Goal: Find specific page/section: Find specific page/section

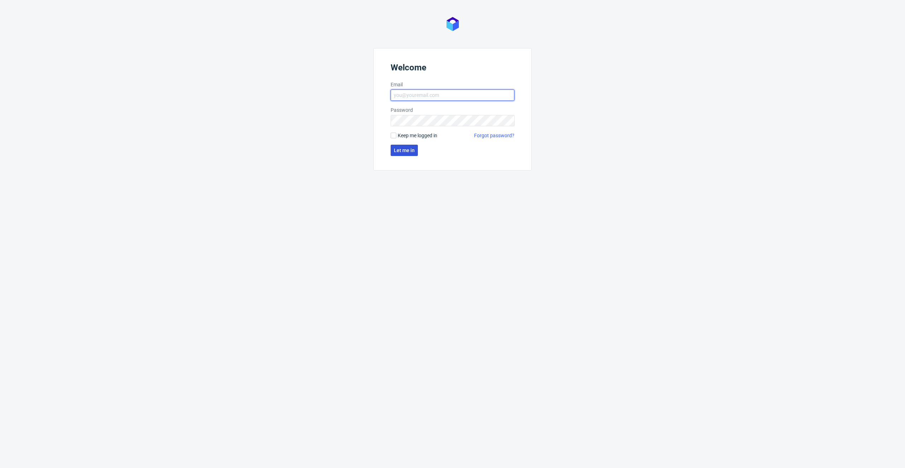
type input "antonina.plotek@packhelp.com"
click at [393, 153] on button "Let me in" at bounding box center [404, 150] width 27 height 11
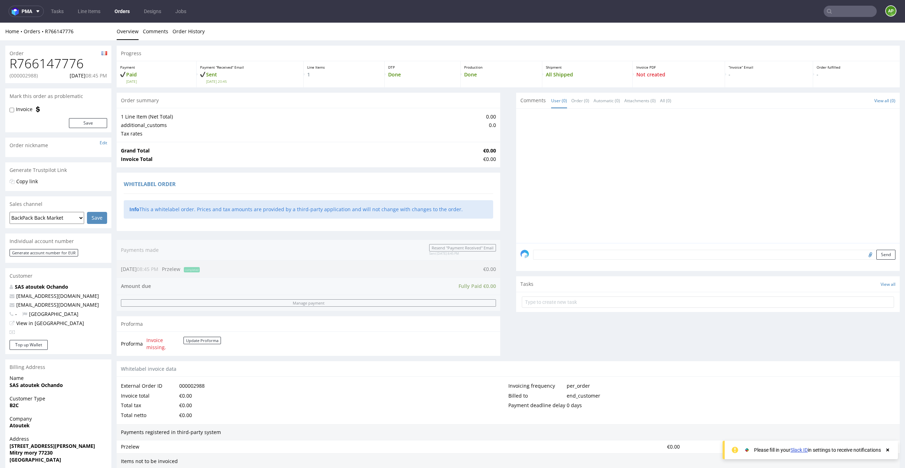
scroll to position [141, 0]
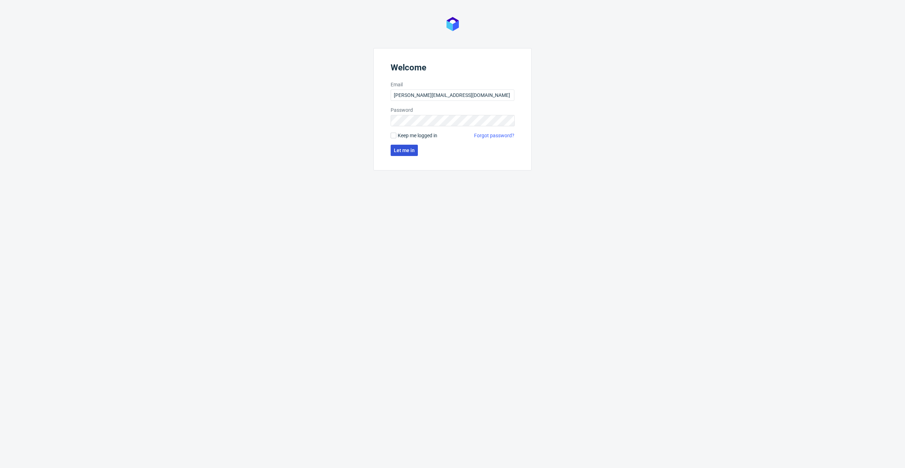
click at [405, 145] on button "Let me in" at bounding box center [404, 150] width 27 height 11
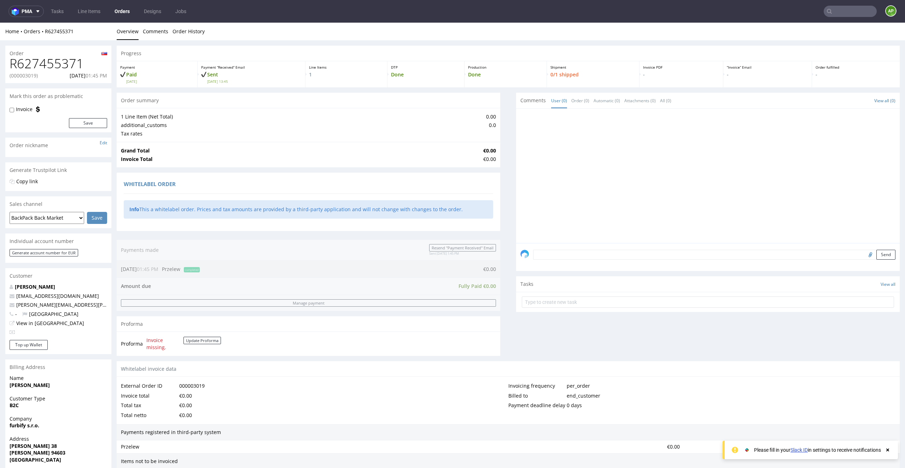
click at [112, 6] on ul "Tasks Line Items Orders Designs Jobs" at bounding box center [119, 11] width 150 height 11
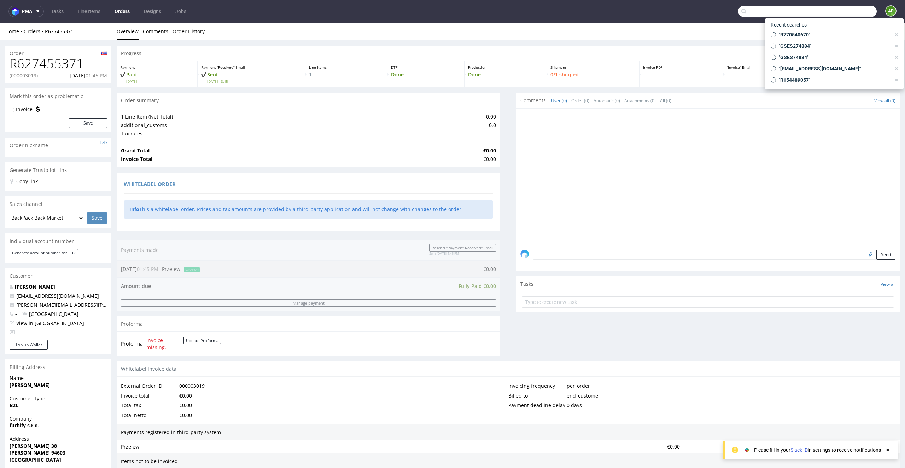
click at [831, 11] on input "text" at bounding box center [807, 11] width 139 height 11
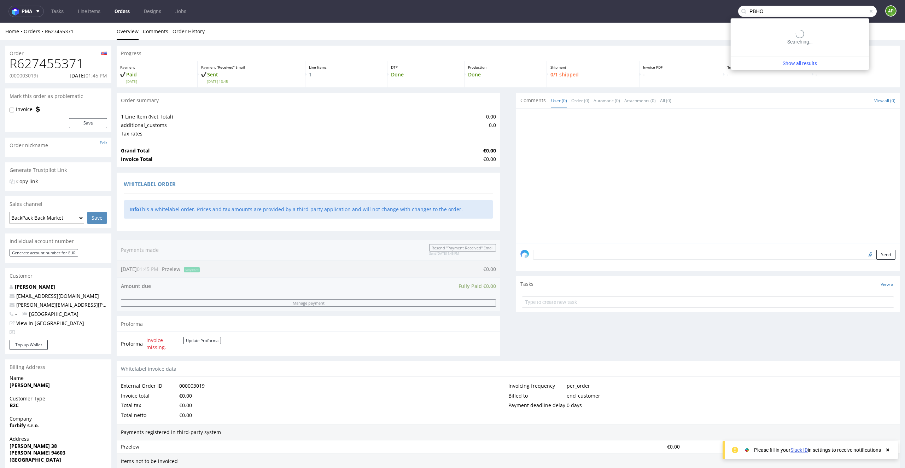
type input "PBHO"
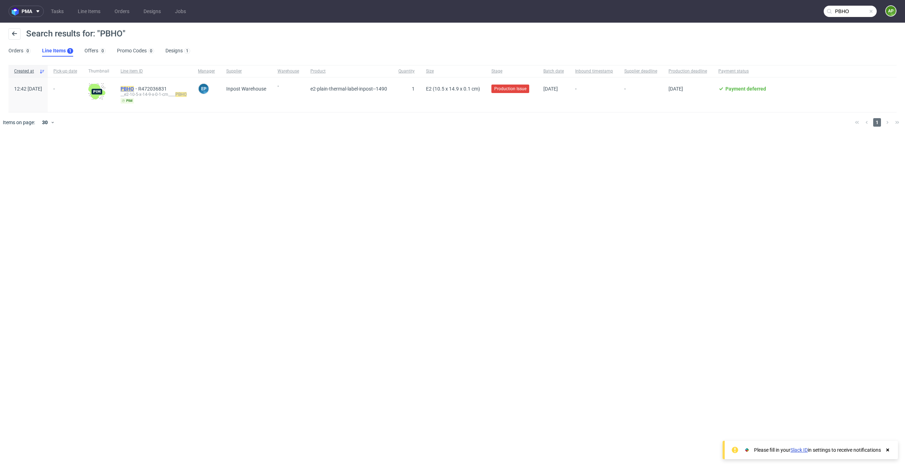
click at [134, 86] on mark "PBHO" at bounding box center [127, 89] width 13 height 6
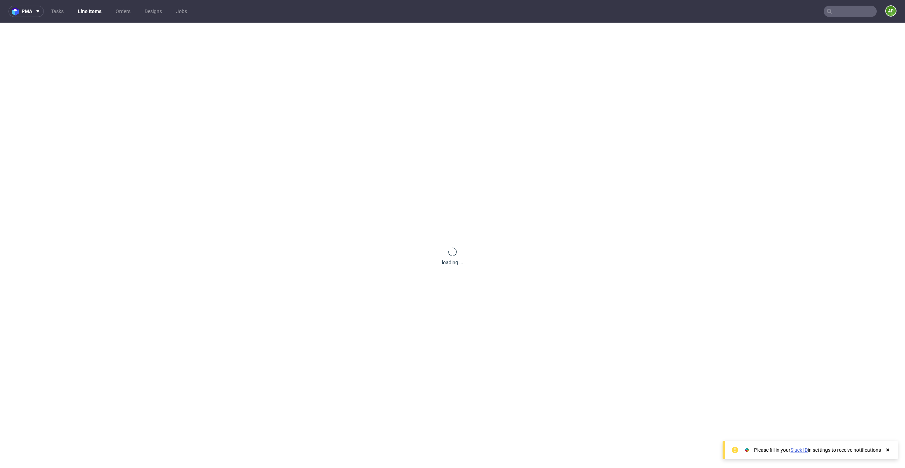
click at [834, 9] on input "text" at bounding box center [850, 11] width 53 height 11
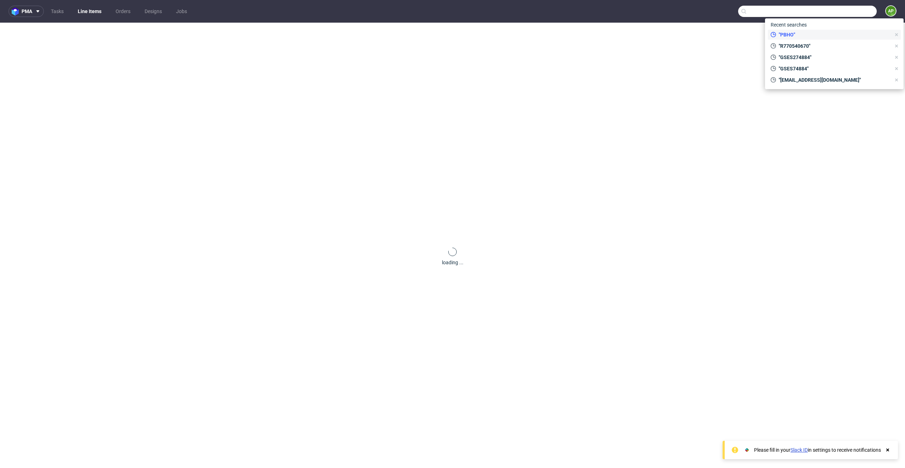
click at [802, 34] on span ""PBHO"" at bounding box center [833, 34] width 115 height 7
type input "PBHO"
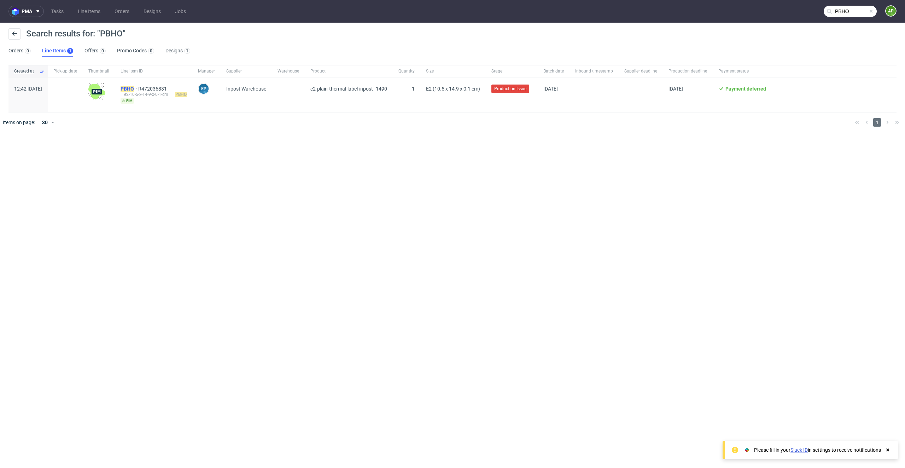
click at [134, 89] on mark "PBHO" at bounding box center [127, 89] width 13 height 6
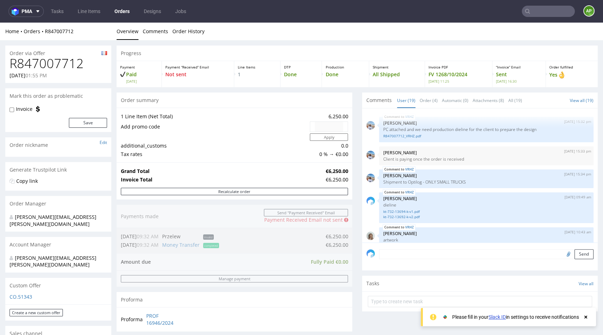
scroll to position [511, 0]
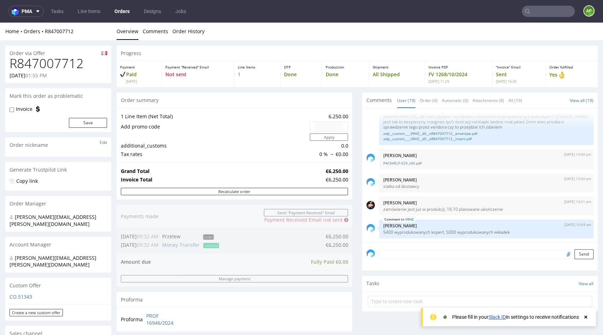
click at [109, 10] on ul "Tasks Line Items Orders Designs Jobs" at bounding box center [119, 11] width 150 height 11
click at [94, 10] on link "Line Items" at bounding box center [89, 11] width 31 height 11
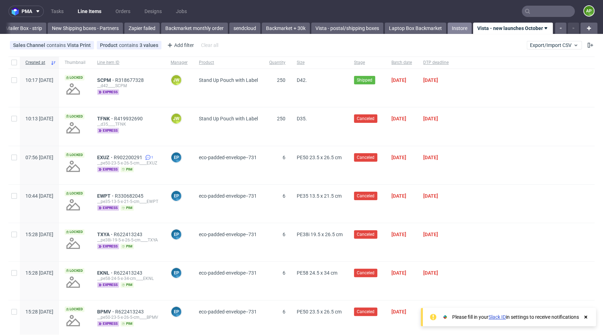
click at [453, 29] on link "Instore" at bounding box center [460, 28] width 24 height 11
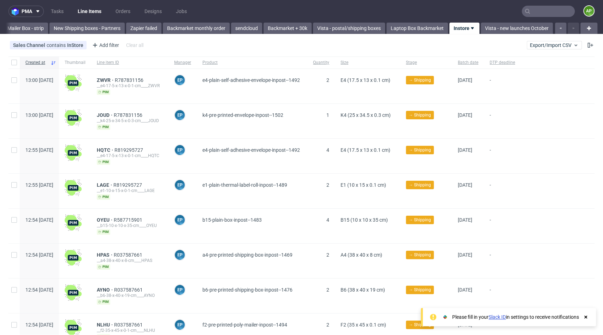
click at [395, 164] on span "E4 (17.5 x 13 x 0.1 cm)" at bounding box center [368, 156] width 54 height 18
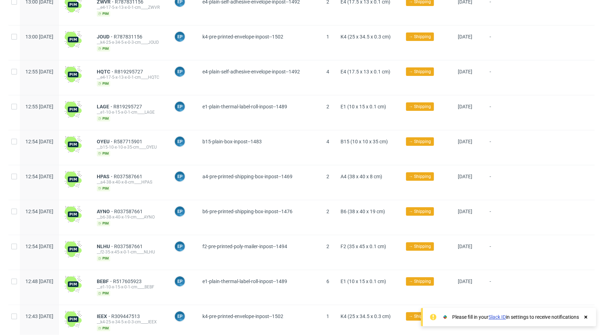
scroll to position [0, 0]
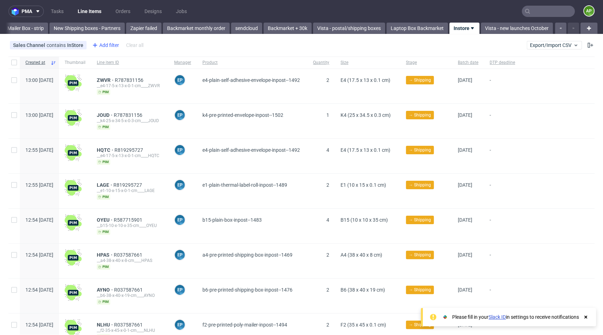
click at [96, 43] on icon at bounding box center [95, 45] width 8 height 8
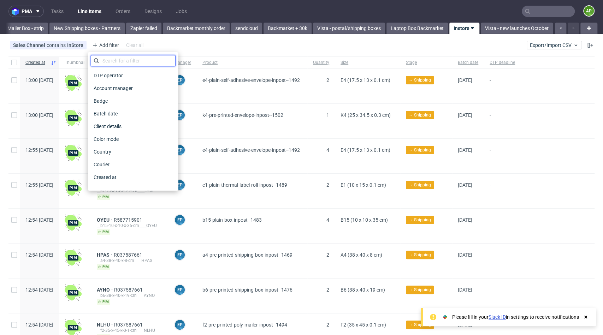
click at [105, 60] on input "text" at bounding box center [133, 60] width 85 height 11
click at [106, 61] on input "text" at bounding box center [133, 60] width 85 height 11
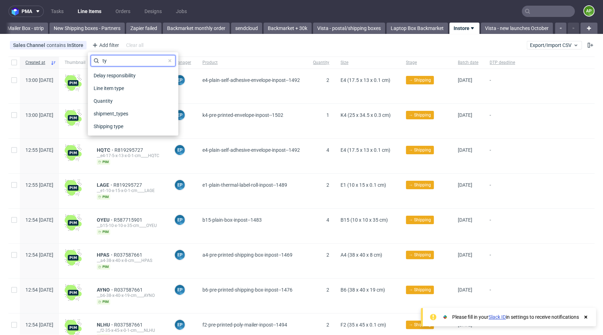
type input "t"
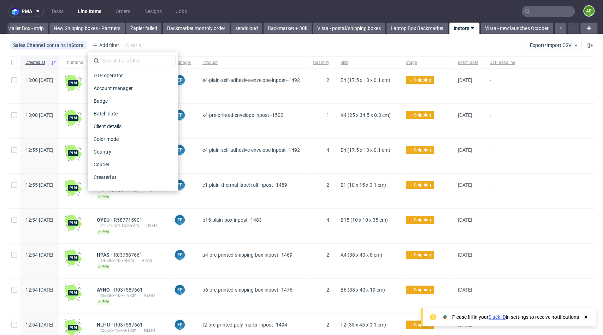
click at [227, 43] on div "Sales Channel contains InStore Add filter Hide filters Clear all Export/Import …" at bounding box center [301, 45] width 603 height 17
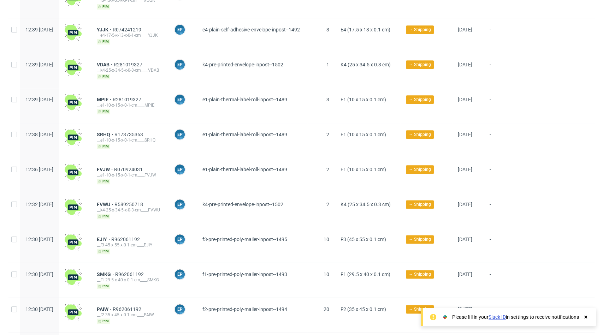
scroll to position [799, 0]
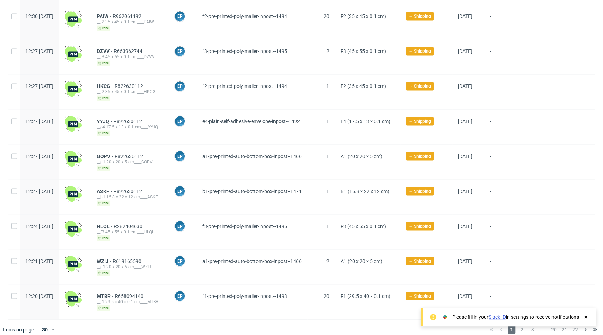
click at [587, 317] on use at bounding box center [586, 317] width 3 height 3
click at [514, 327] on div "1 2 3 ... 20 21 22" at bounding box center [543, 330] width 119 height 20
click at [519, 326] on span "2" at bounding box center [523, 330] width 8 height 8
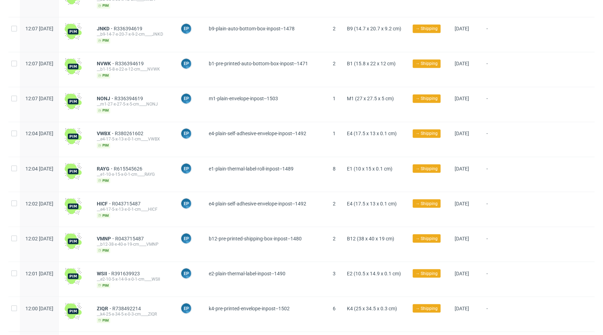
scroll to position [799, 0]
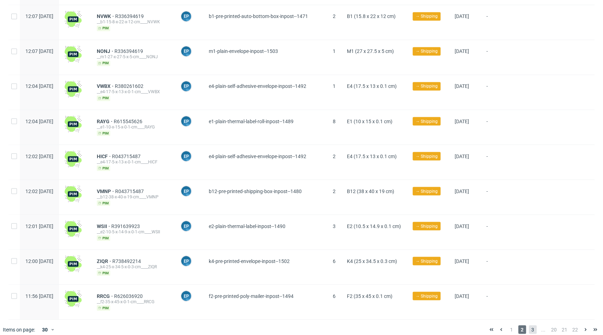
click at [529, 326] on span "3" at bounding box center [533, 330] width 8 height 8
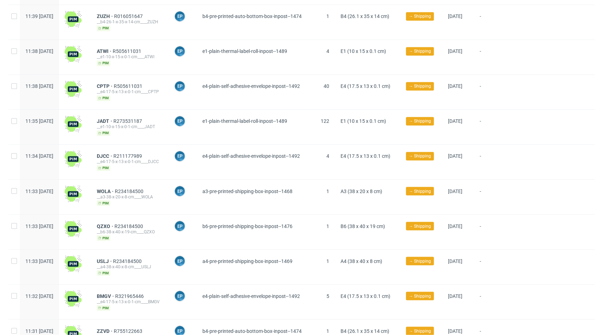
scroll to position [799, 0]
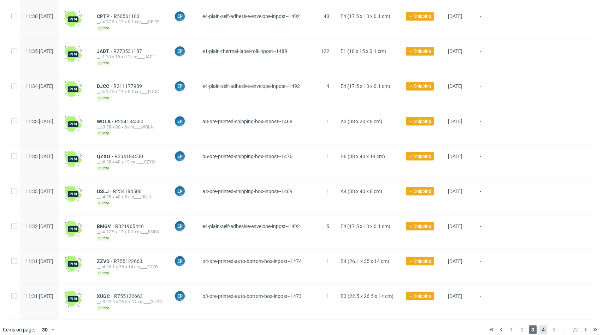
click at [540, 326] on span "4" at bounding box center [544, 330] width 8 height 8
